Goal: Task Accomplishment & Management: Complete application form

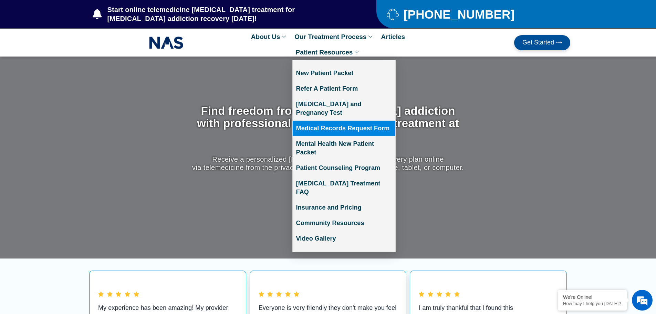
click at [338, 121] on link "Medical Records Request Form" at bounding box center [344, 129] width 103 height 16
